Goal: Obtain resource: Download file/media

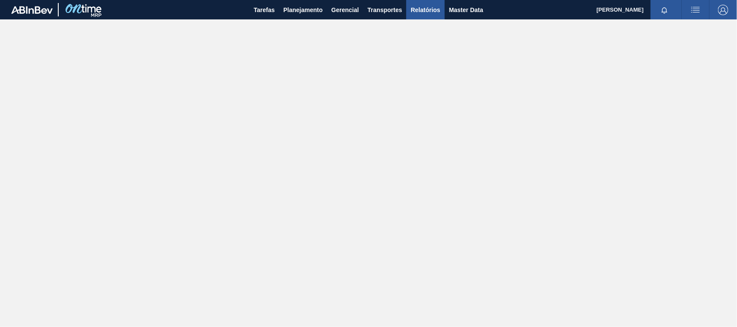
click at [430, 3] on button "Relatórios" at bounding box center [425, 9] width 38 height 19
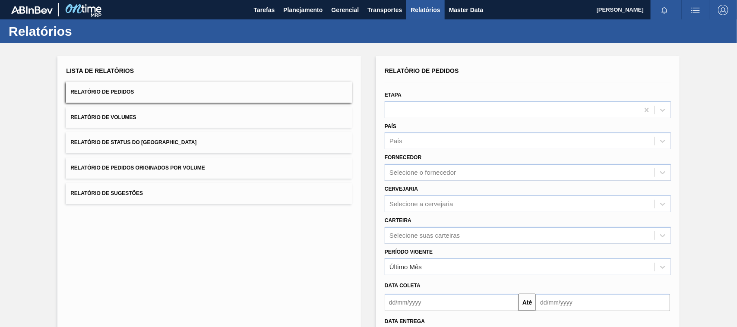
click at [182, 171] on span "Relatório de Pedidos Originados por Volume" at bounding box center [137, 168] width 135 height 6
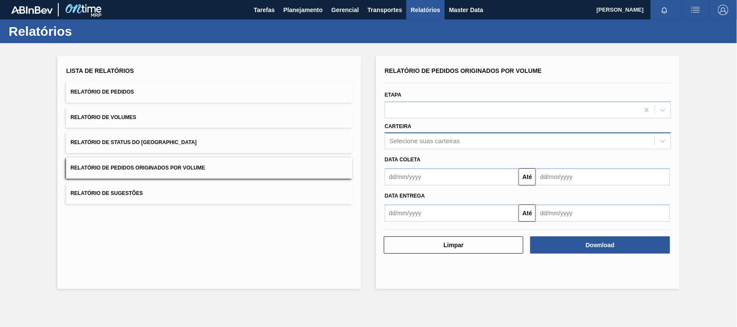
click at [447, 139] on div "Selecione suas carteiras" at bounding box center [424, 141] width 70 height 7
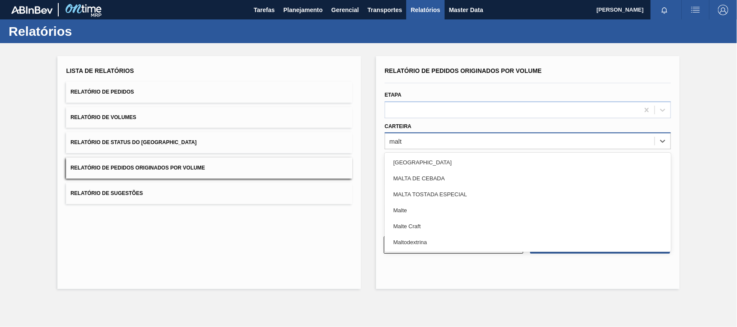
type input "malte"
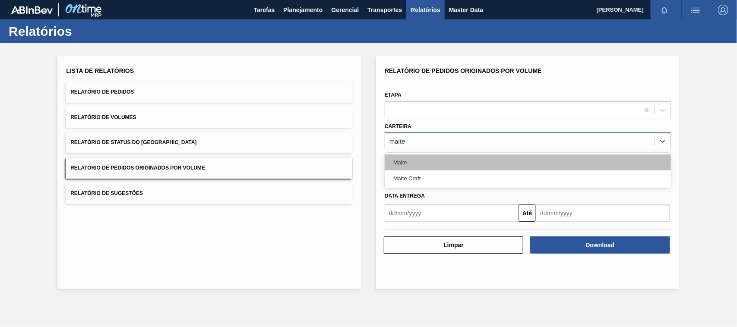
click at [407, 161] on div "Malte" at bounding box center [528, 163] width 286 height 16
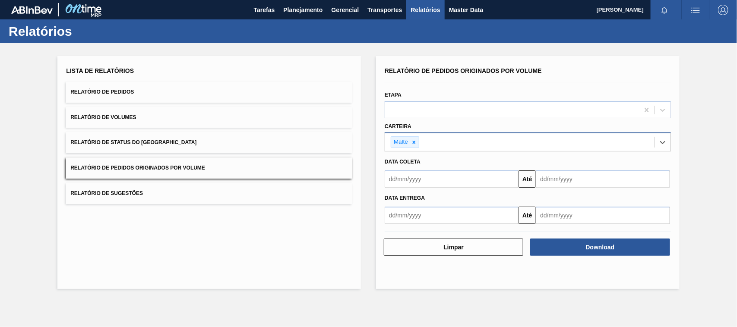
click at [399, 181] on input "text" at bounding box center [452, 179] width 134 height 17
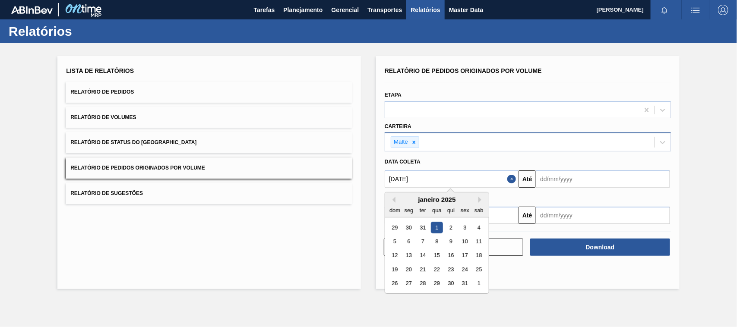
type input "[DATE]"
click at [438, 229] on div "1" at bounding box center [437, 228] width 12 height 12
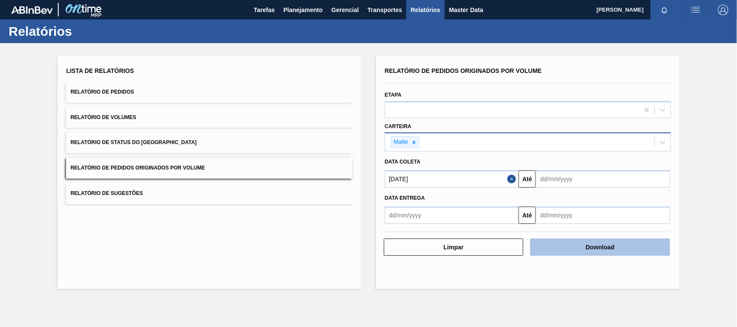
click at [593, 245] on button "Download" at bounding box center [599, 247] width 139 height 17
